Goal: Task Accomplishment & Management: Manage account settings

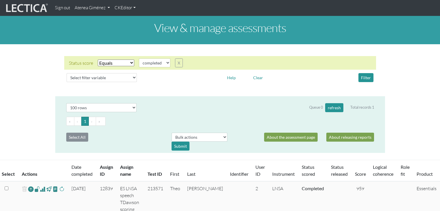
select select "100"
drag, startPoint x: 0, startPoint y: 0, endPoint x: 93, endPoint y: 10, distance: 93.4
click at [93, 10] on link "Atenea Giménez" at bounding box center [92, 7] width 40 height 11
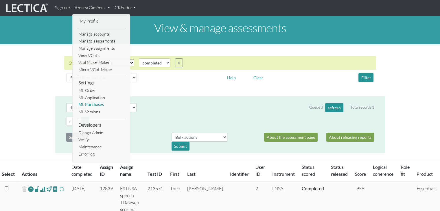
click at [96, 102] on link "ML Purchases" at bounding box center [101, 104] width 49 height 7
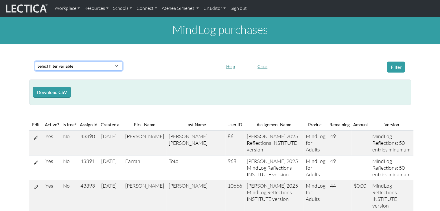
click at [89, 64] on select "Select filter variable First Name Last Name Version User ID Amount Created at" at bounding box center [78, 66] width 87 height 9
select select "first_name"
click at [35, 71] on select "Select filter variable First Name Last Name Version User ID Amount Created at" at bounding box center [78, 66] width 87 height 9
select select
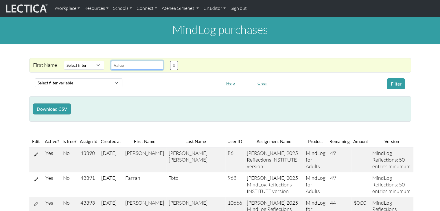
click at [123, 67] on input "text" at bounding box center [137, 65] width 52 height 9
type input "[PERSON_NAME]"
click at [91, 67] on select "Select filter Contains Equals Does not equal Starts with Ends with Matches regex" at bounding box center [84, 65] width 40 height 9
select select "icontains"
click at [64, 61] on select "Select filter Contains Equals Does not equal Starts with Ends with Matches regex" at bounding box center [84, 65] width 40 height 9
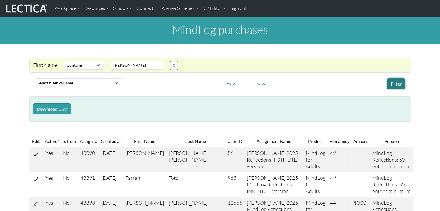
click at [396, 87] on button "Filter" at bounding box center [396, 83] width 18 height 11
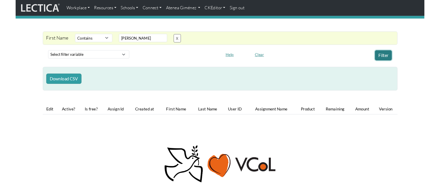
scroll to position [22, 0]
